Goal: Information Seeking & Learning: Learn about a topic

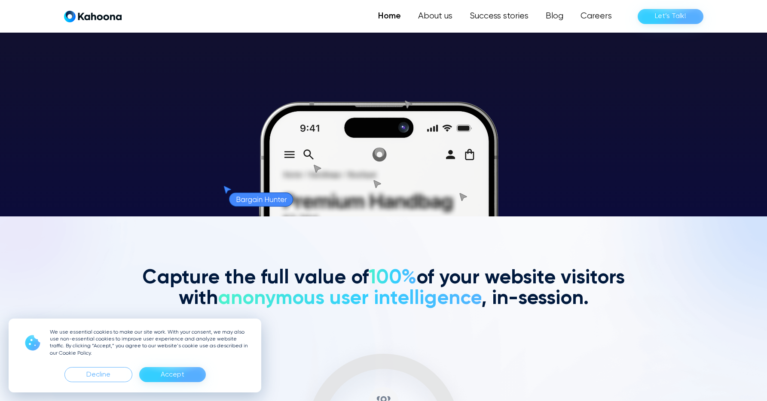
scroll to position [186, 0]
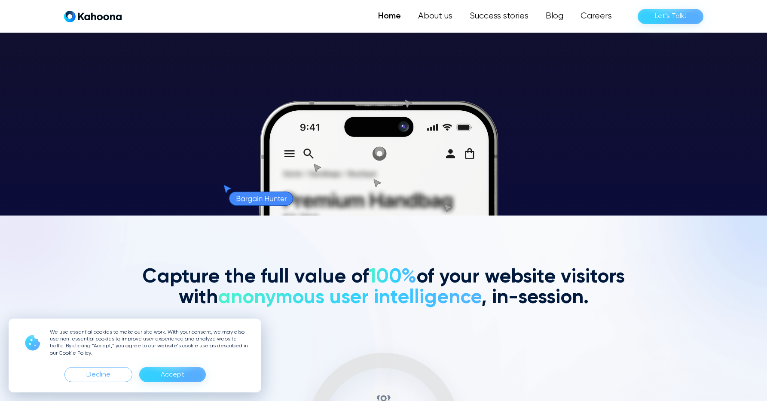
click at [151, 373] on div "Accept" at bounding box center [172, 374] width 67 height 15
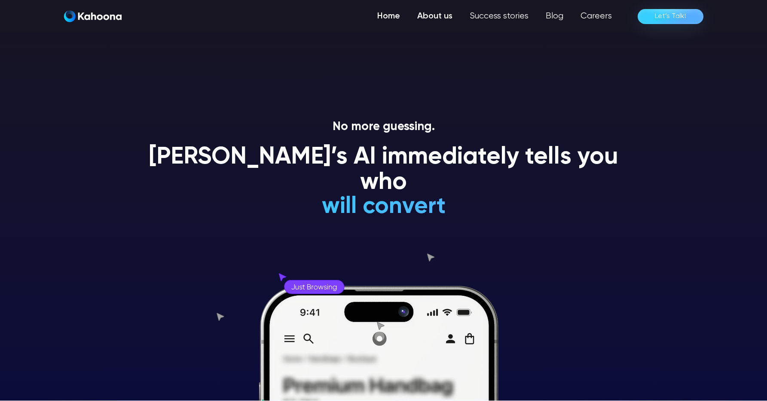
scroll to position [0, 0]
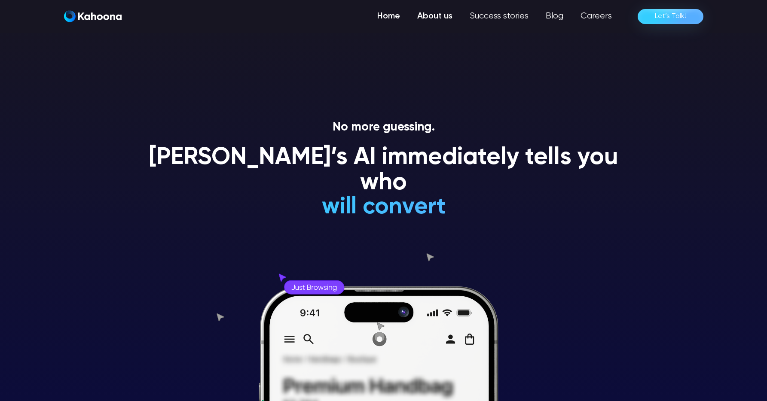
click at [449, 18] on link "About us" at bounding box center [435, 16] width 52 height 17
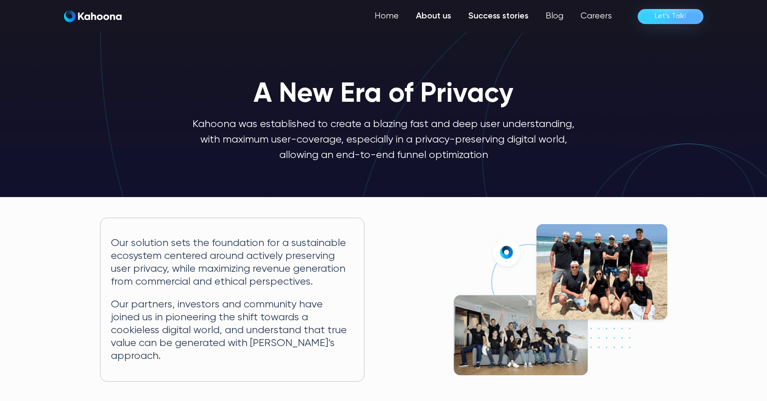
scroll to position [0, 0]
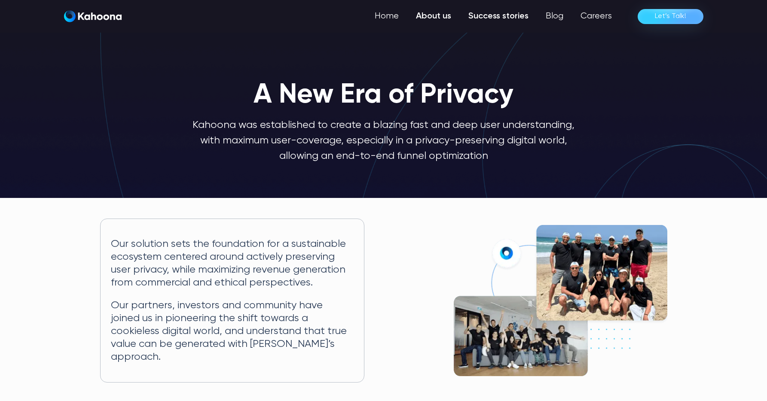
click at [500, 20] on link "Success stories" at bounding box center [498, 16] width 77 height 17
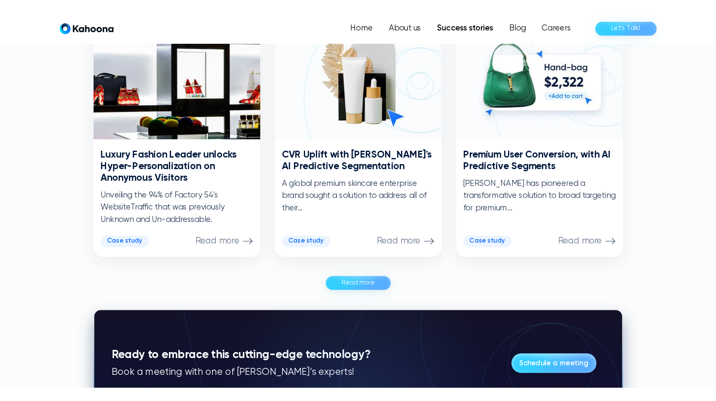
scroll to position [454, 0]
